Goal: Task Accomplishment & Management: Complete application form

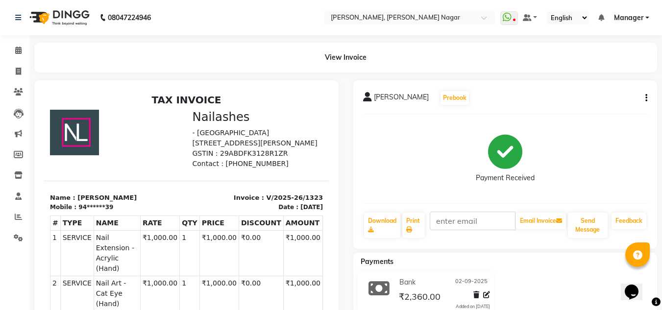
click at [635, 17] on span "Manager" at bounding box center [628, 18] width 29 height 10
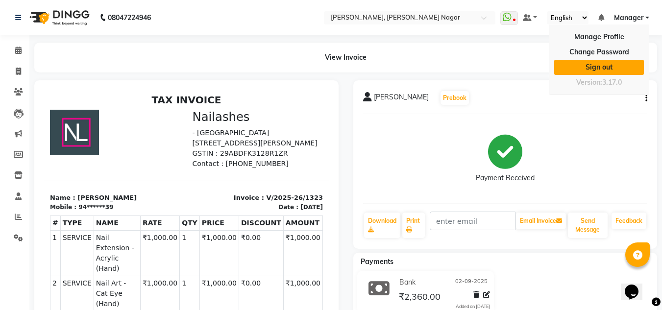
click at [596, 60] on link "Sign out" at bounding box center [599, 67] width 90 height 15
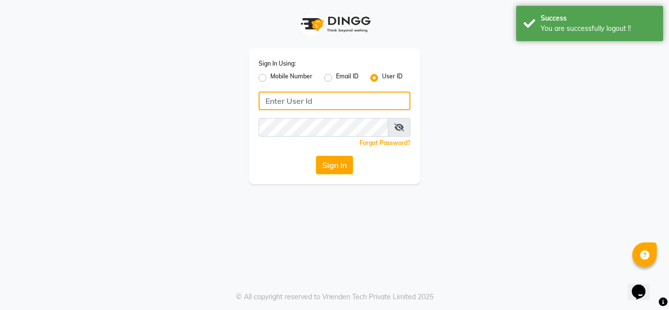
type input "9611560759"
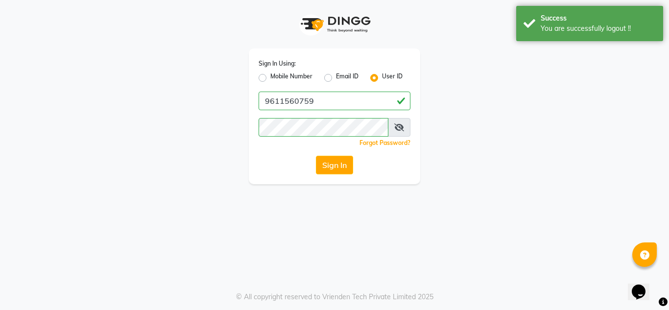
click at [270, 75] on label "Mobile Number" at bounding box center [291, 78] width 42 height 12
click at [270, 75] on input "Mobile Number" at bounding box center [273, 75] width 6 height 6
radio input "true"
radio input "false"
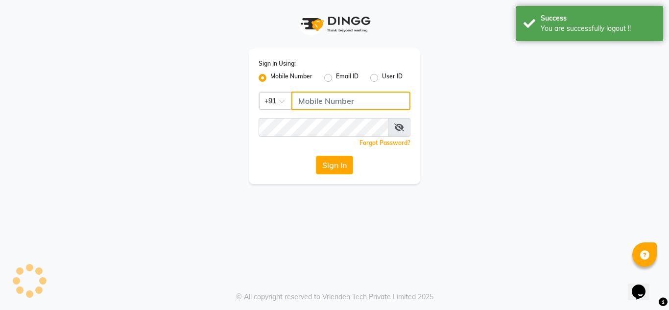
click at [393, 108] on input "Username" at bounding box center [350, 101] width 119 height 19
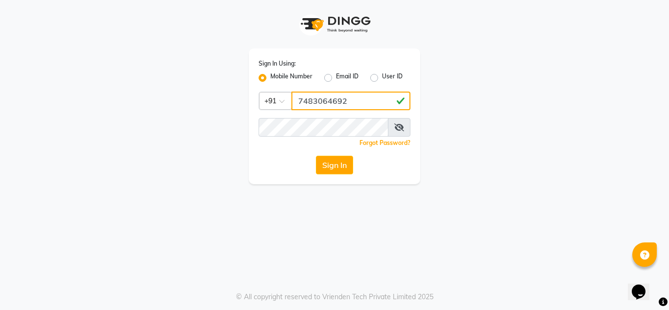
type input "7483064692"
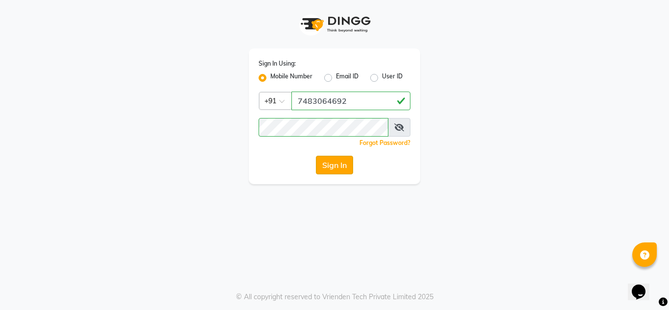
click at [335, 163] on button "Sign In" at bounding box center [334, 165] width 37 height 19
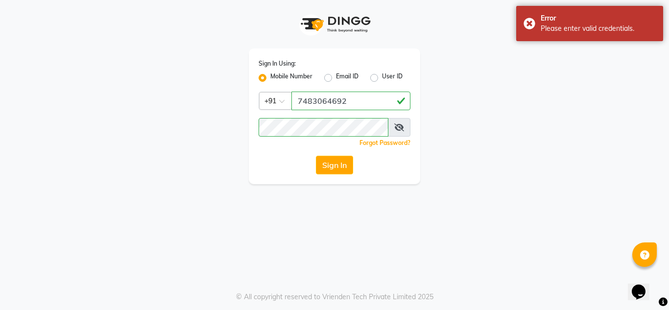
click at [401, 131] on span at bounding box center [399, 127] width 23 height 19
click at [400, 127] on icon at bounding box center [399, 127] width 10 height 8
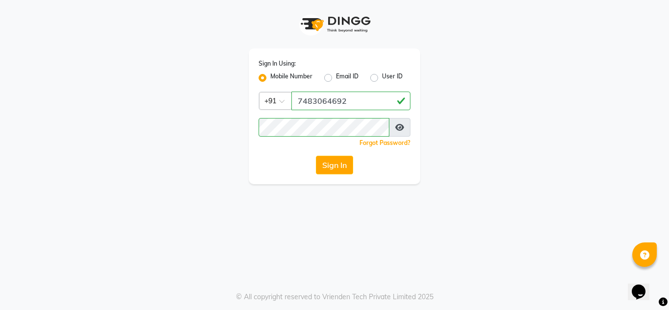
click at [288, 73] on label "Mobile Number" at bounding box center [291, 78] width 42 height 12
click at [277, 73] on input "Mobile Number" at bounding box center [273, 75] width 6 height 6
click at [293, 75] on label "Mobile Number" at bounding box center [291, 78] width 42 height 12
click at [277, 75] on input "Mobile Number" at bounding box center [273, 75] width 6 height 6
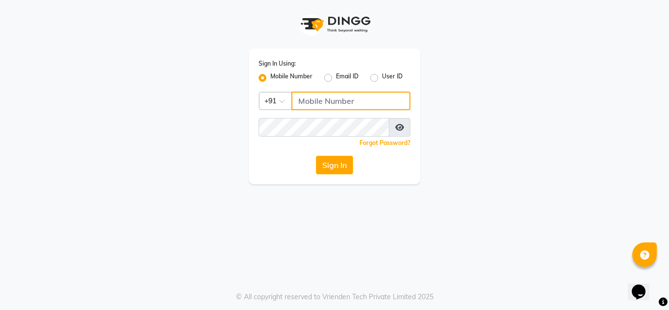
click at [342, 98] on input "Username" at bounding box center [350, 101] width 119 height 19
type input "9611560759"
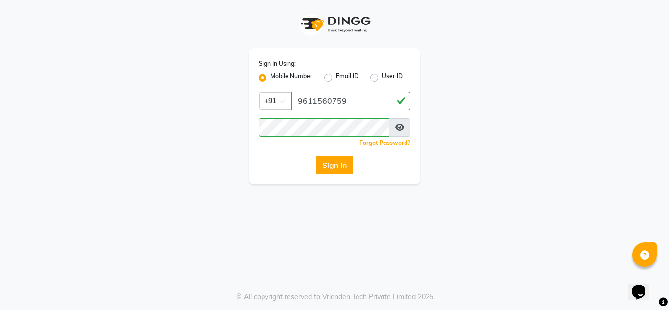
click at [335, 169] on button "Sign In" at bounding box center [334, 165] width 37 height 19
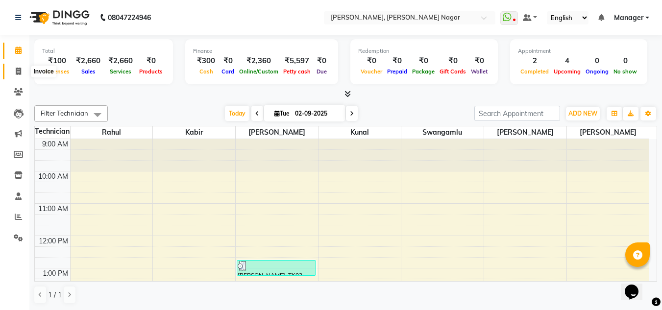
click at [21, 71] on icon at bounding box center [18, 71] width 5 height 7
select select "service"
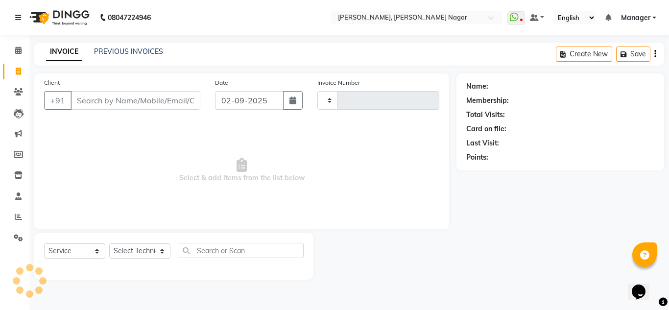
click at [100, 97] on input "Client" at bounding box center [136, 100] width 130 height 19
type input "1324"
select select "7686"
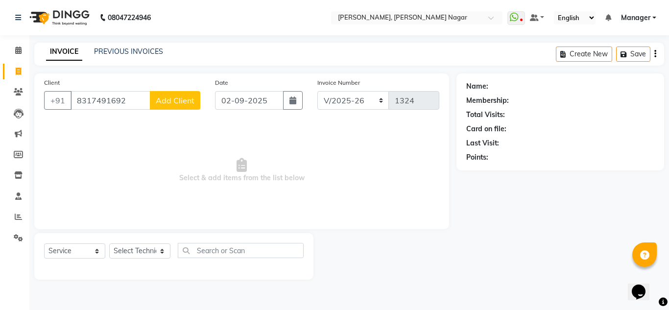
type input "8317491692"
click at [166, 103] on span "Add Client" at bounding box center [175, 101] width 39 height 10
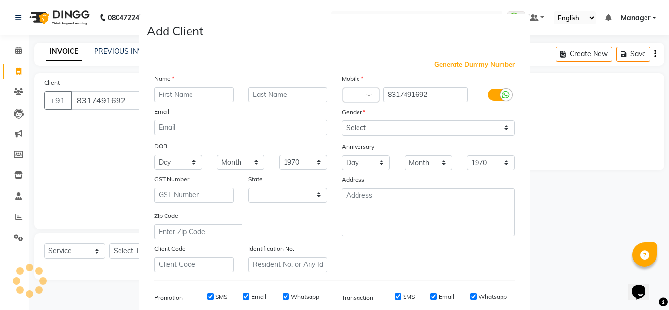
select select "21"
type input "pari"
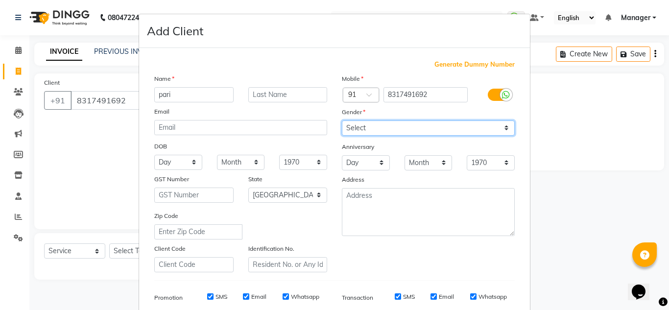
click at [417, 130] on select "Select [DEMOGRAPHIC_DATA] [DEMOGRAPHIC_DATA] Other Prefer Not To Say" at bounding box center [428, 127] width 173 height 15
select select "[DEMOGRAPHIC_DATA]"
click at [342, 120] on select "Select [DEMOGRAPHIC_DATA] [DEMOGRAPHIC_DATA] Other Prefer Not To Say" at bounding box center [428, 127] width 173 height 15
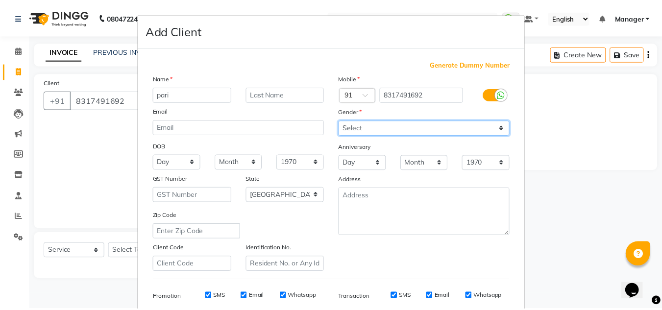
scroll to position [142, 0]
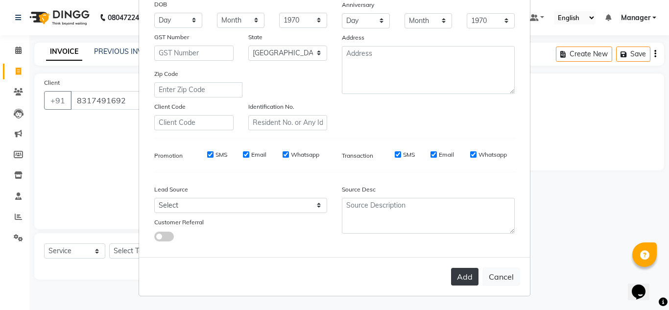
click at [459, 279] on button "Add" at bounding box center [464, 277] width 27 height 18
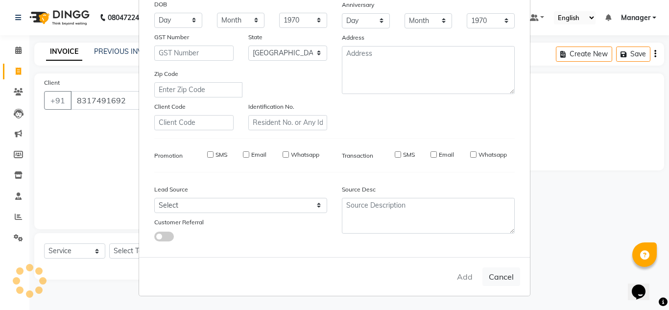
type input "83******92"
select select
select select "null"
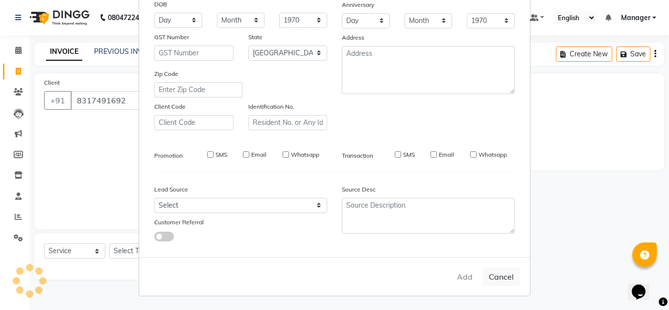
select select
checkbox input "false"
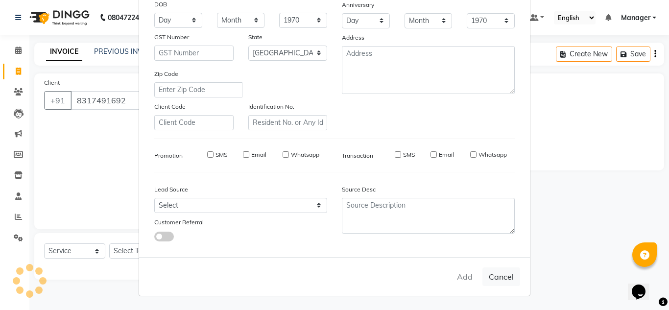
checkbox input "false"
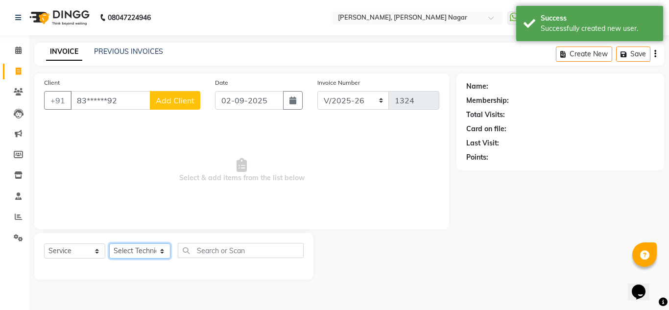
click at [151, 249] on select "Select Technician akki [PERSON_NAME] Sultha Bilal [PERSON_NAME] [PERSON_NAME] k…" at bounding box center [139, 250] width 61 height 15
select select "68294"
click at [109, 243] on select "Select Technician akki [PERSON_NAME] Sultha Bilal [PERSON_NAME] [PERSON_NAME] k…" at bounding box center [139, 250] width 61 height 15
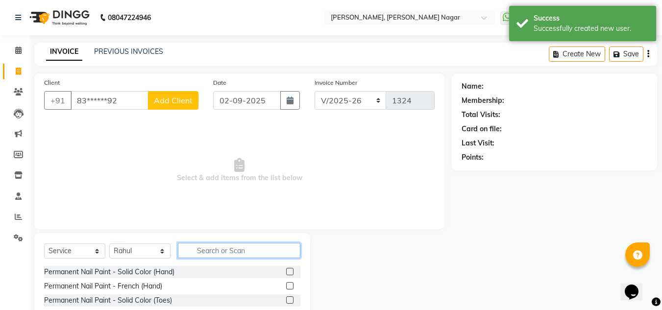
click at [224, 253] on input "text" at bounding box center [239, 250] width 122 height 15
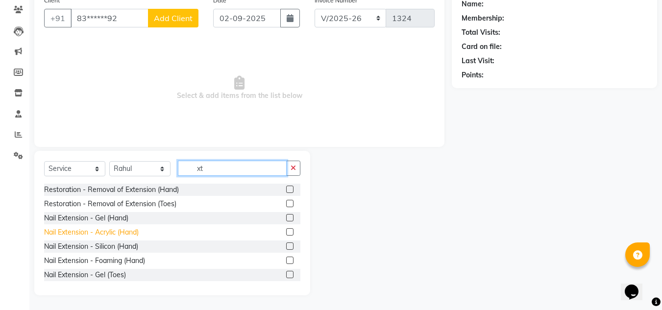
type input "xt"
click at [129, 232] on div "Nail Extension - Acrylic (Hand)" at bounding box center [91, 232] width 95 height 10
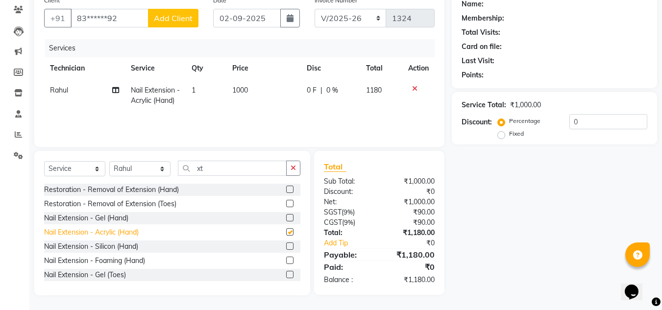
checkbox input "false"
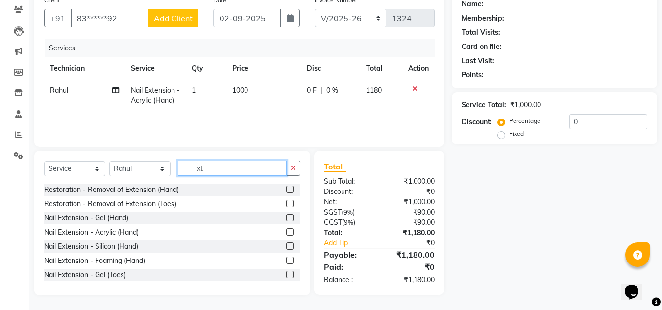
click at [232, 167] on input "xt" at bounding box center [232, 168] width 109 height 15
type input "x"
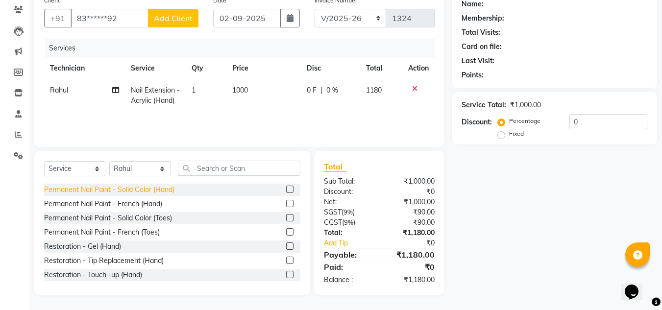
click at [158, 188] on div "Permanent Nail Paint - Solid Color (Hand)" at bounding box center [109, 190] width 130 height 10
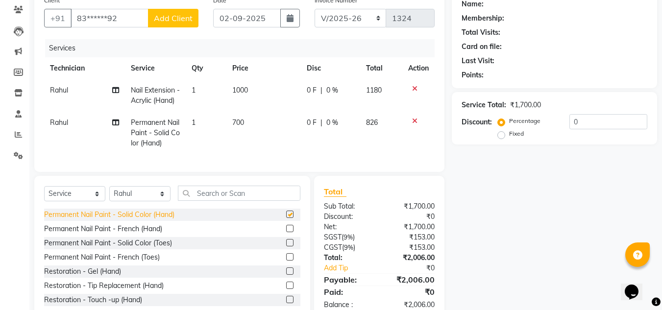
checkbox input "false"
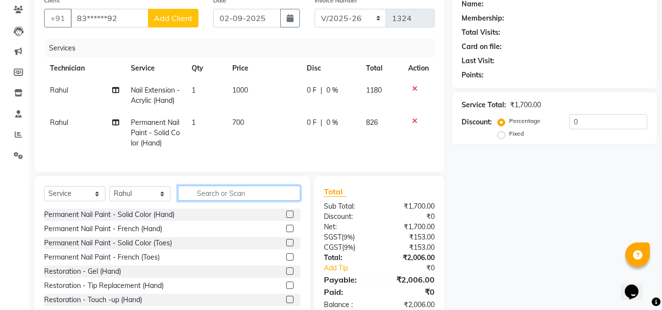
click at [230, 201] on input "text" at bounding box center [239, 193] width 122 height 15
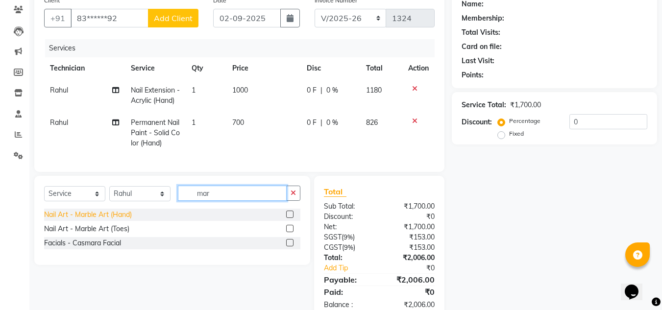
type input "mar"
click at [104, 220] on div "Nail Art - Marble Art (Hand)" at bounding box center [88, 215] width 88 height 10
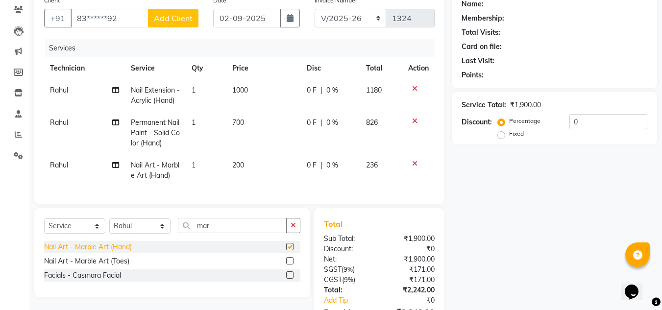
checkbox input "false"
click at [193, 169] on td "1" at bounding box center [206, 170] width 41 height 32
select select "68294"
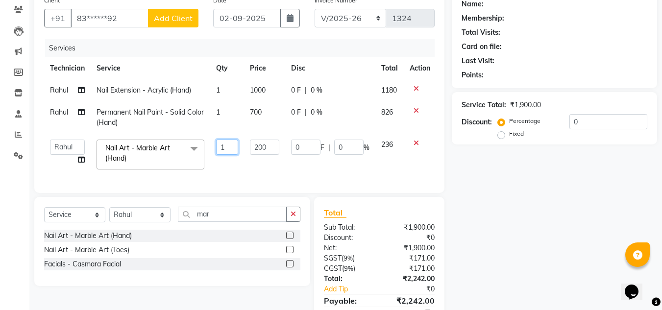
click at [230, 148] on input "1" at bounding box center [227, 147] width 22 height 15
type input "10"
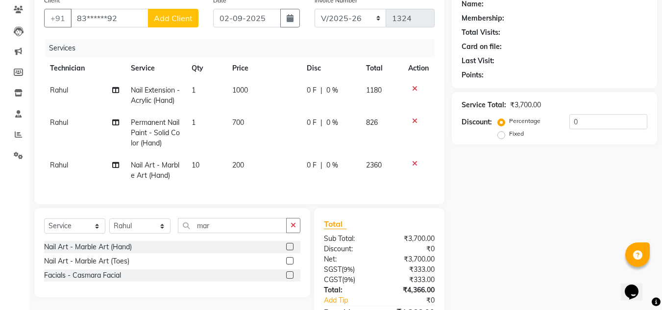
click at [281, 159] on tbody "Rahul Nail Extension - Acrylic (Hand) 1 1000 0 F | 0 % 1180 Rahul Permanent Nai…" at bounding box center [239, 132] width 390 height 107
click at [509, 137] on label "Fixed" at bounding box center [516, 133] width 15 height 9
click at [500, 137] on input "Fixed" at bounding box center [503, 133] width 7 height 7
radio input "true"
click at [591, 113] on div "Service Total: ₹3,700.00 Discount: Percentage Fixed 0" at bounding box center [554, 118] width 186 height 45
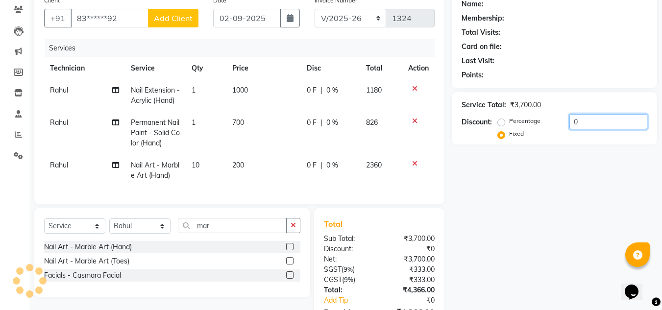
click at [591, 119] on input "0" at bounding box center [608, 121] width 78 height 15
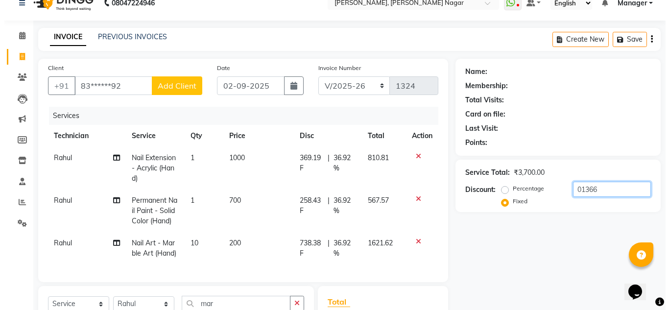
scroll to position [14, 0]
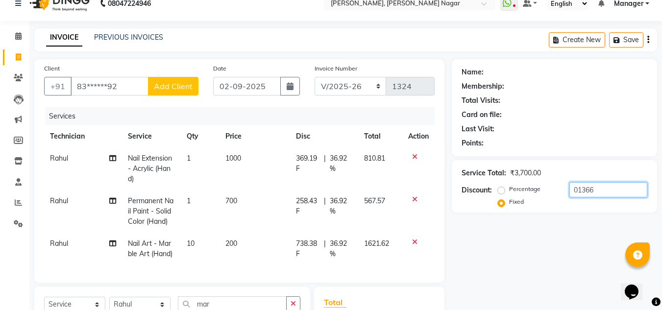
type input "01366"
click at [186, 88] on span "Add Client" at bounding box center [173, 86] width 39 height 10
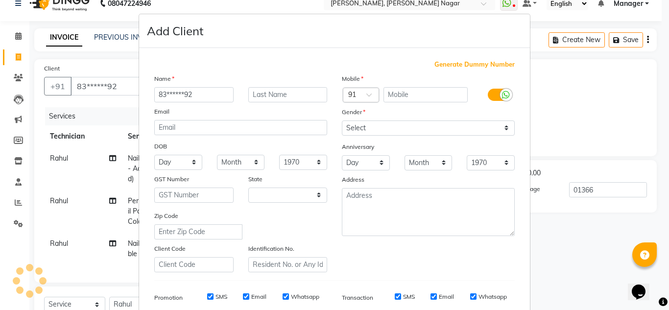
select select "21"
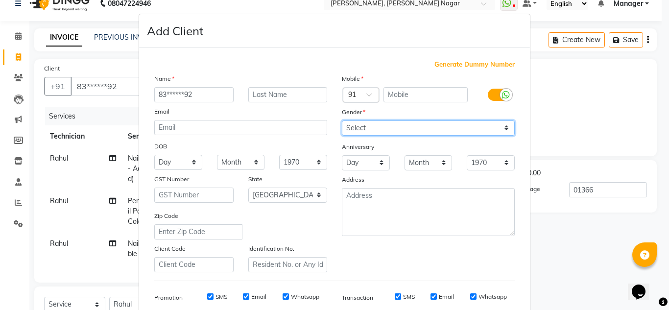
click at [410, 132] on select "Select [DEMOGRAPHIC_DATA] [DEMOGRAPHIC_DATA] Other Prefer Not To Say" at bounding box center [428, 127] width 173 height 15
select select "[DEMOGRAPHIC_DATA]"
click at [342, 120] on select "Select [DEMOGRAPHIC_DATA] [DEMOGRAPHIC_DATA] Other Prefer Not To Say" at bounding box center [428, 127] width 173 height 15
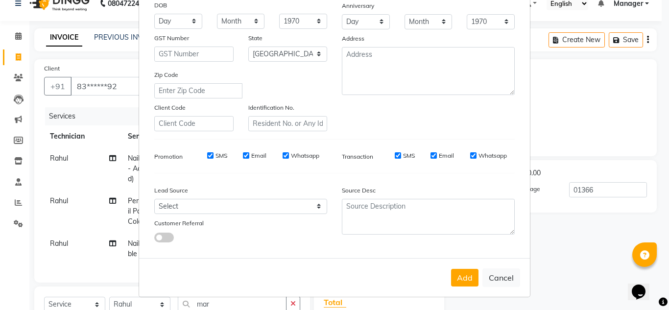
scroll to position [142, 0]
click at [464, 276] on button "Add" at bounding box center [464, 277] width 27 height 18
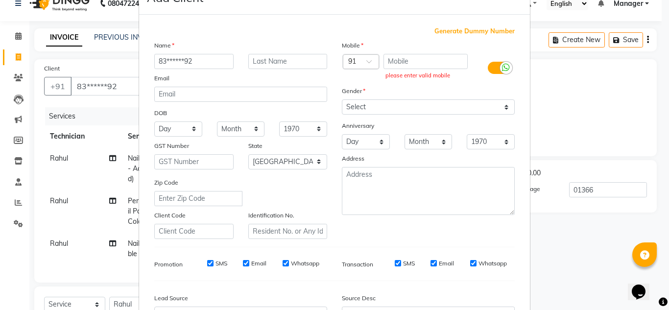
scroll to position [35, 0]
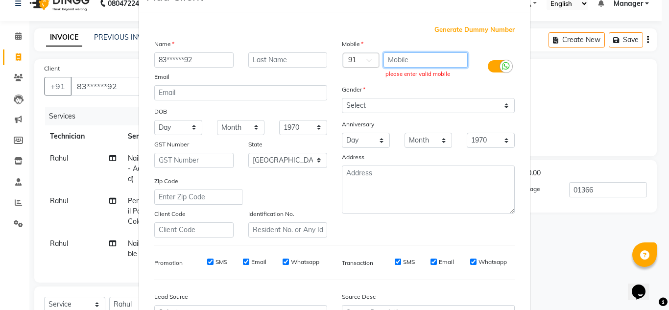
click at [399, 65] on input "text" at bounding box center [425, 59] width 85 height 15
click at [188, 61] on input "83******92" at bounding box center [193, 59] width 79 height 15
click at [196, 62] on input "83******92" at bounding box center [193, 59] width 79 height 15
drag, startPoint x: 196, startPoint y: 62, endPoint x: 145, endPoint y: 68, distance: 51.7
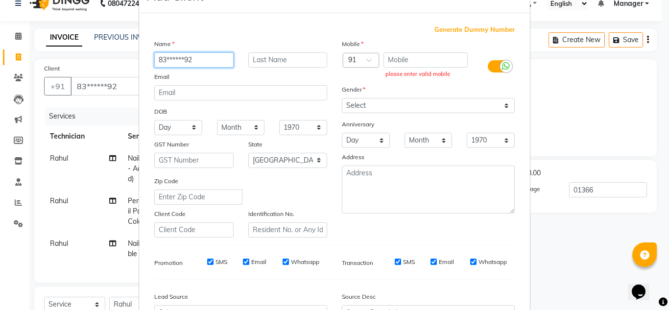
click at [147, 68] on div "Name 83******92 Email DOB Day 01 02 03 04 05 06 07 08 09 10 11 12 13 14 15 16 1…" at bounding box center [241, 138] width 188 height 199
type input "C"
click at [198, 61] on input "C" at bounding box center [193, 59] width 79 height 15
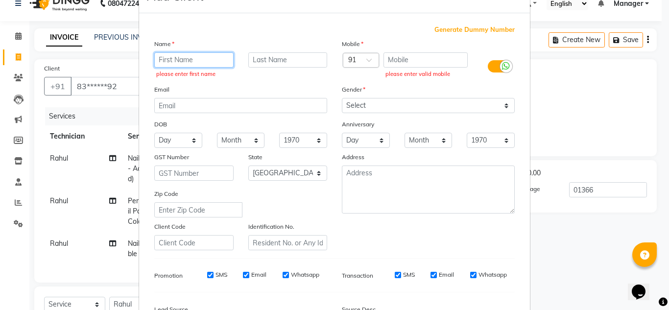
click at [201, 61] on input "text" at bounding box center [193, 59] width 79 height 15
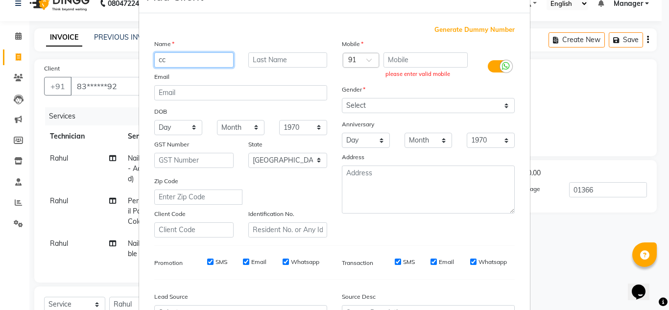
type input "c"
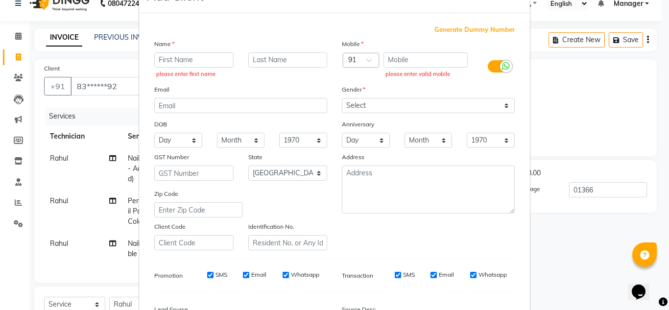
click at [120, 84] on ngb-modal-window "Add Client Generate Dummy Number Name please enter first name Email DOB Day 01 …" at bounding box center [334, 155] width 669 height 310
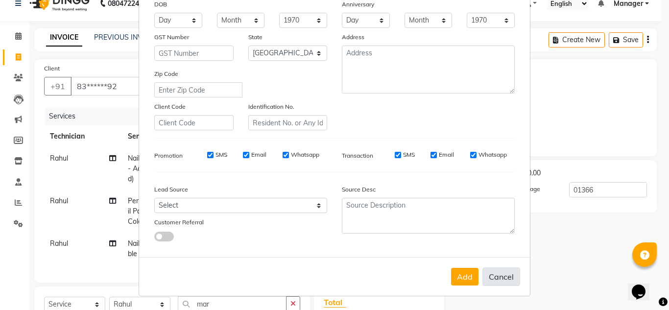
click at [507, 276] on button "Cancel" at bounding box center [501, 276] width 38 height 19
select select
select select "null"
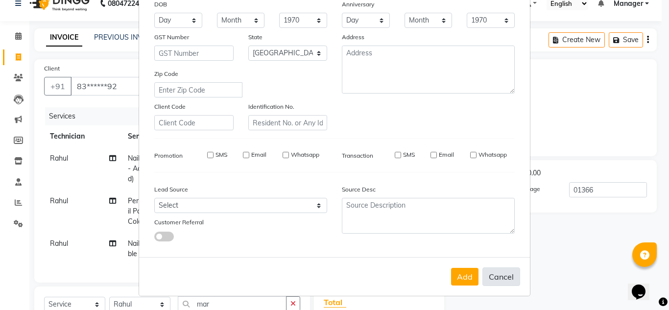
select select
checkbox input "false"
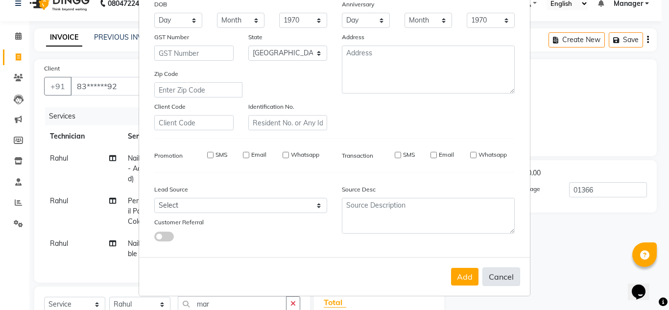
checkbox input "false"
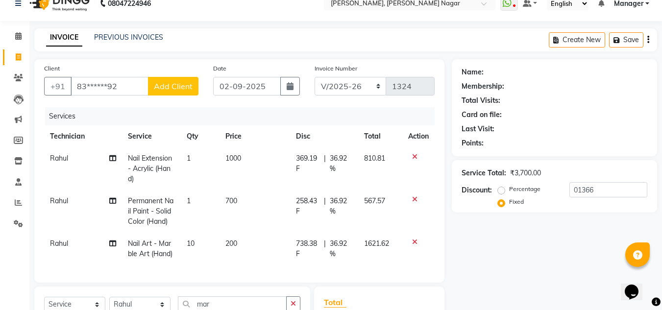
click at [169, 89] on span "Add Client" at bounding box center [173, 86] width 39 height 10
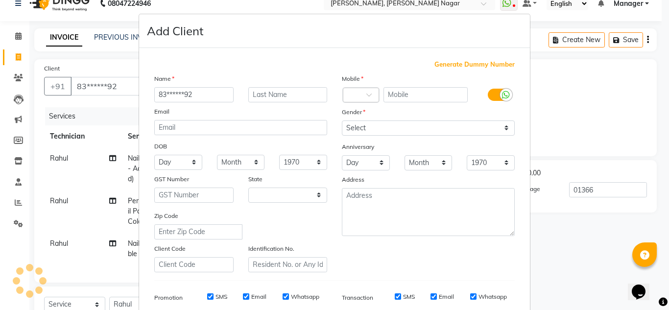
select select "21"
click at [502, 94] on icon at bounding box center [506, 95] width 8 height 9
click at [0, 0] on input "checkbox" at bounding box center [0, 0] width 0 height 0
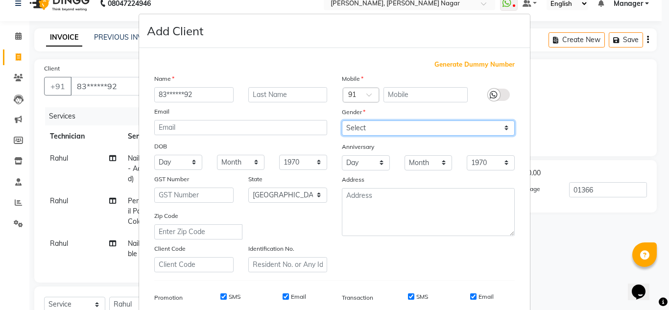
click at [445, 120] on select "Select [DEMOGRAPHIC_DATA] [DEMOGRAPHIC_DATA] Other Prefer Not To Say" at bounding box center [428, 127] width 173 height 15
select select "[DEMOGRAPHIC_DATA]"
click at [342, 120] on select "Select [DEMOGRAPHIC_DATA] [DEMOGRAPHIC_DATA] Other Prefer Not To Say" at bounding box center [428, 127] width 173 height 15
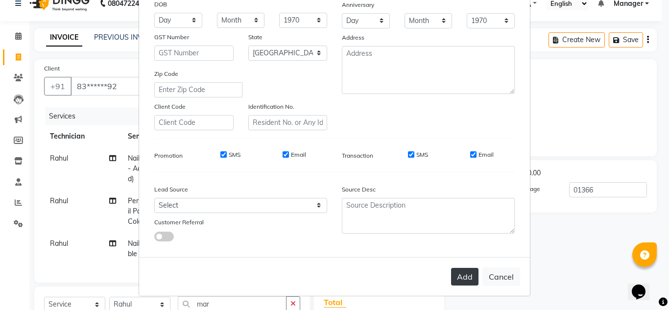
click at [461, 278] on button "Add" at bounding box center [464, 277] width 27 height 18
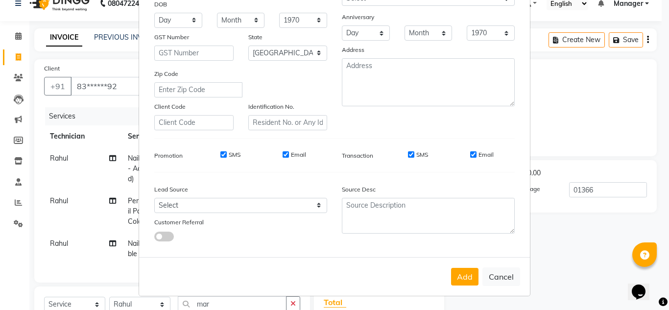
scroll to position [0, 0]
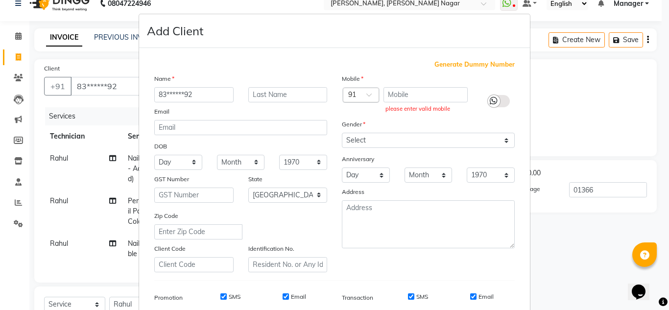
click at [370, 94] on span at bounding box center [372, 98] width 12 height 10
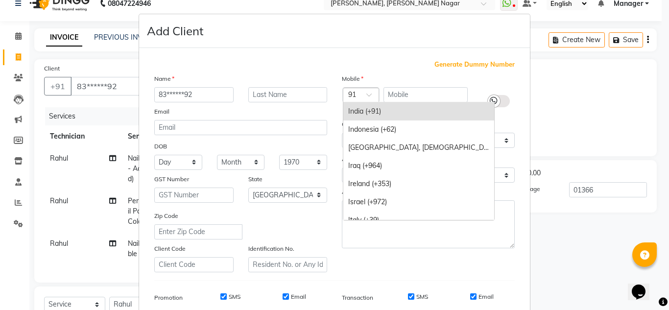
click at [370, 113] on div "India (+91)" at bounding box center [418, 111] width 151 height 18
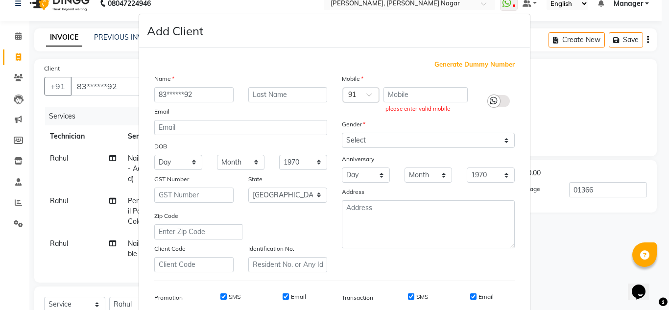
click at [495, 102] on div at bounding box center [494, 101] width 12 height 12
click at [0, 0] on input "checkbox" at bounding box center [0, 0] width 0 height 0
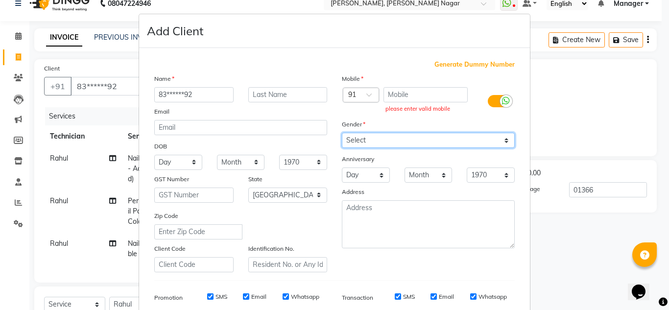
click at [463, 136] on select "Select [DEMOGRAPHIC_DATA] [DEMOGRAPHIC_DATA] Other Prefer Not To Say" at bounding box center [428, 140] width 173 height 15
click at [342, 133] on select "Select [DEMOGRAPHIC_DATA] [DEMOGRAPHIC_DATA] Other Prefer Not To Say" at bounding box center [428, 140] width 173 height 15
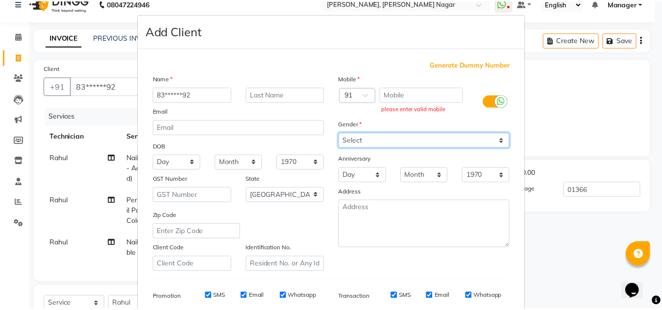
scroll to position [142, 0]
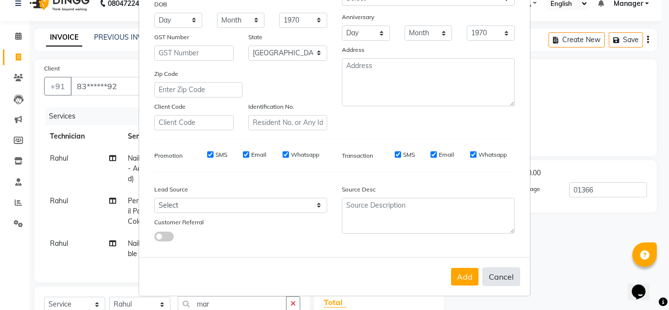
click at [497, 280] on button "Cancel" at bounding box center [501, 276] width 38 height 19
select select
select select "null"
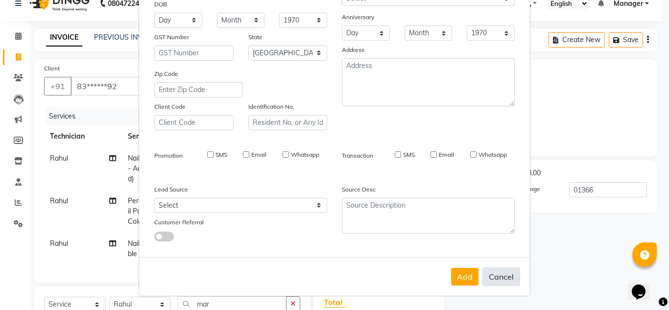
select select
checkbox input "false"
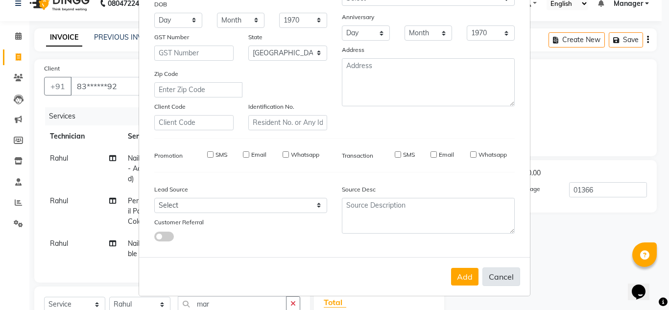
checkbox input "false"
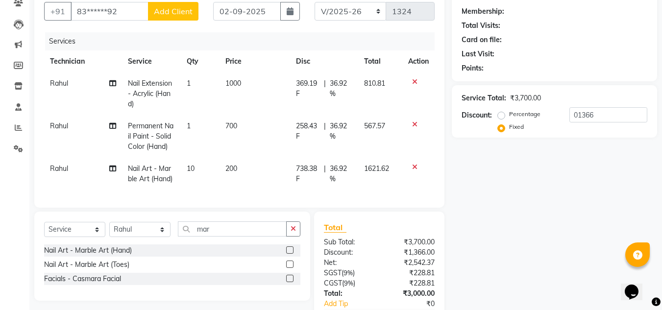
scroll to position [90, 0]
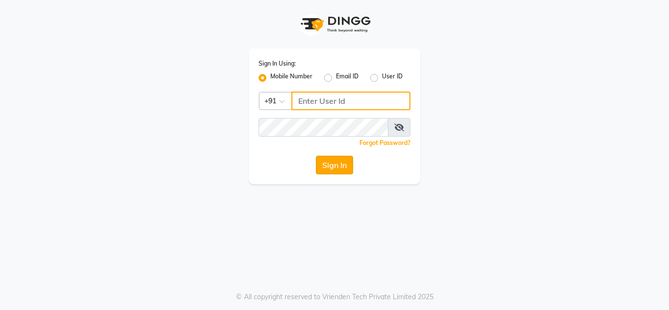
type input "9611560759"
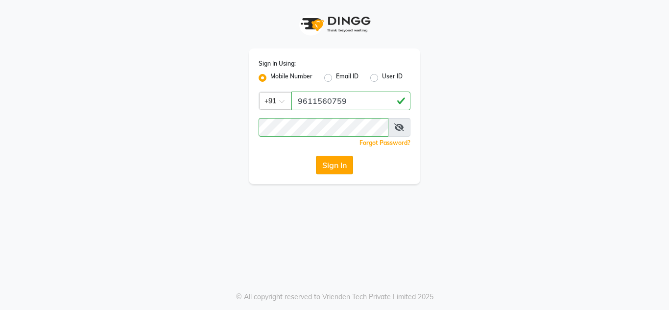
click at [326, 166] on button "Sign In" at bounding box center [334, 165] width 37 height 19
